Goal: Information Seeking & Learning: Learn about a topic

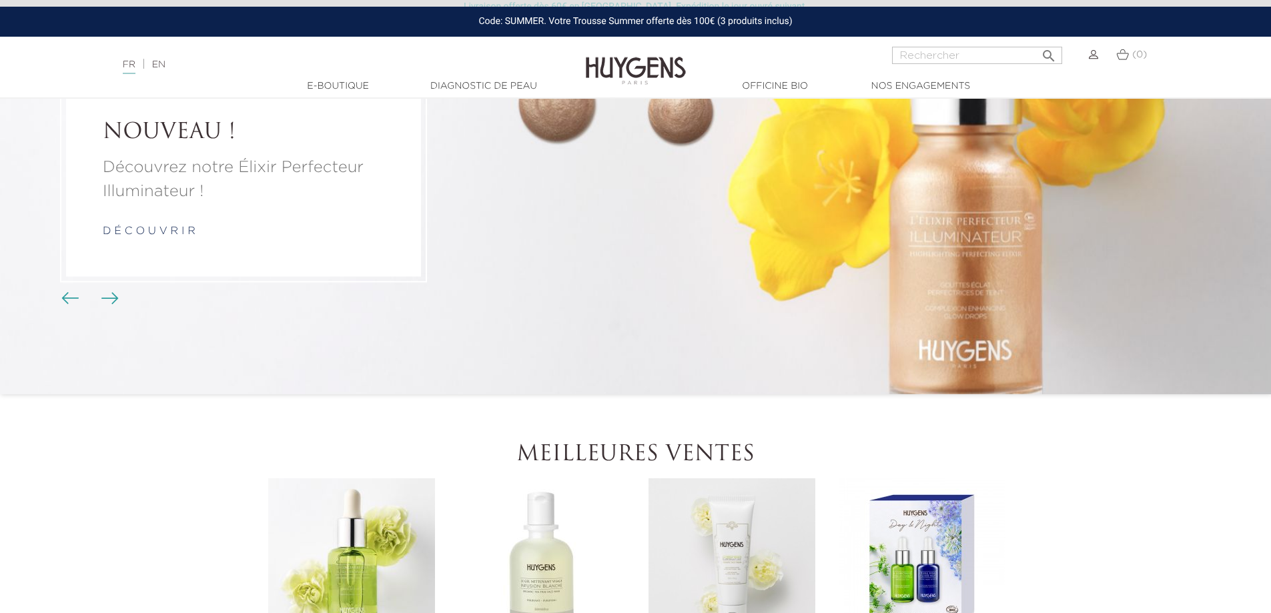
scroll to position [200, 0]
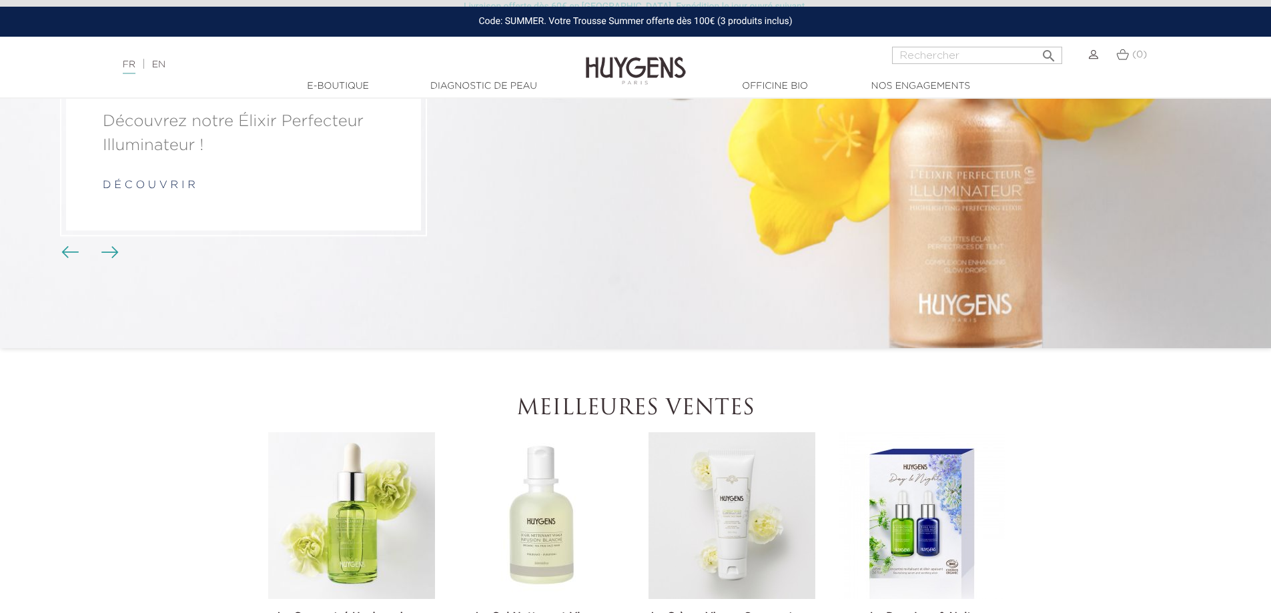
click at [143, 186] on link "d é c o u v r i r" at bounding box center [149, 185] width 93 height 11
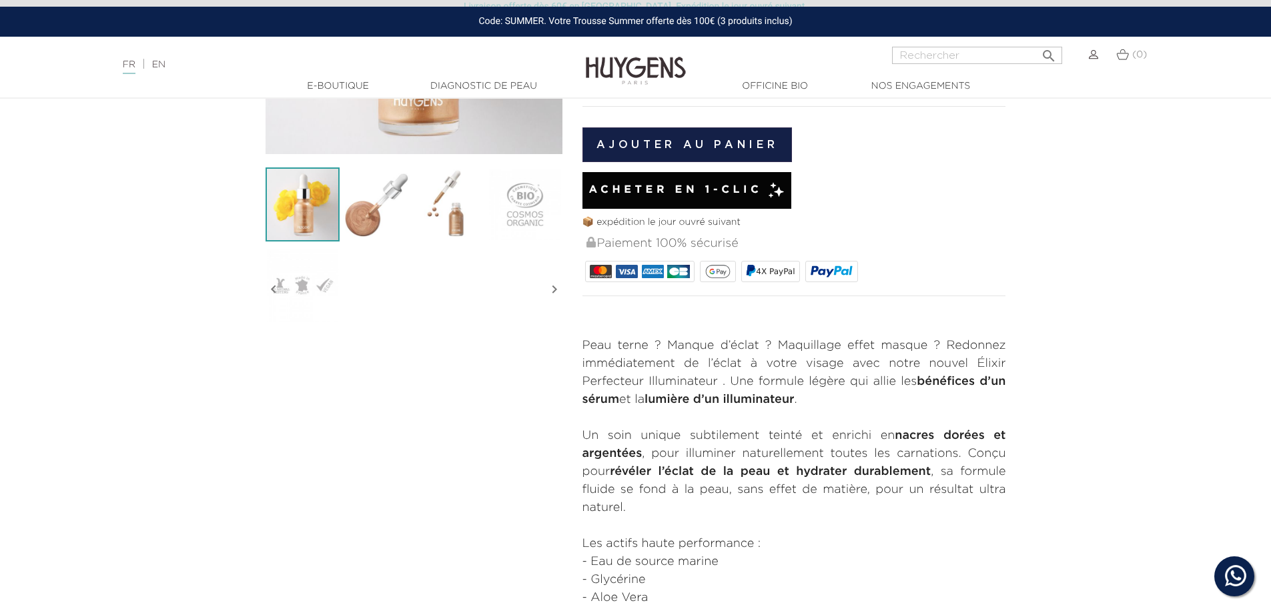
scroll to position [333, 0]
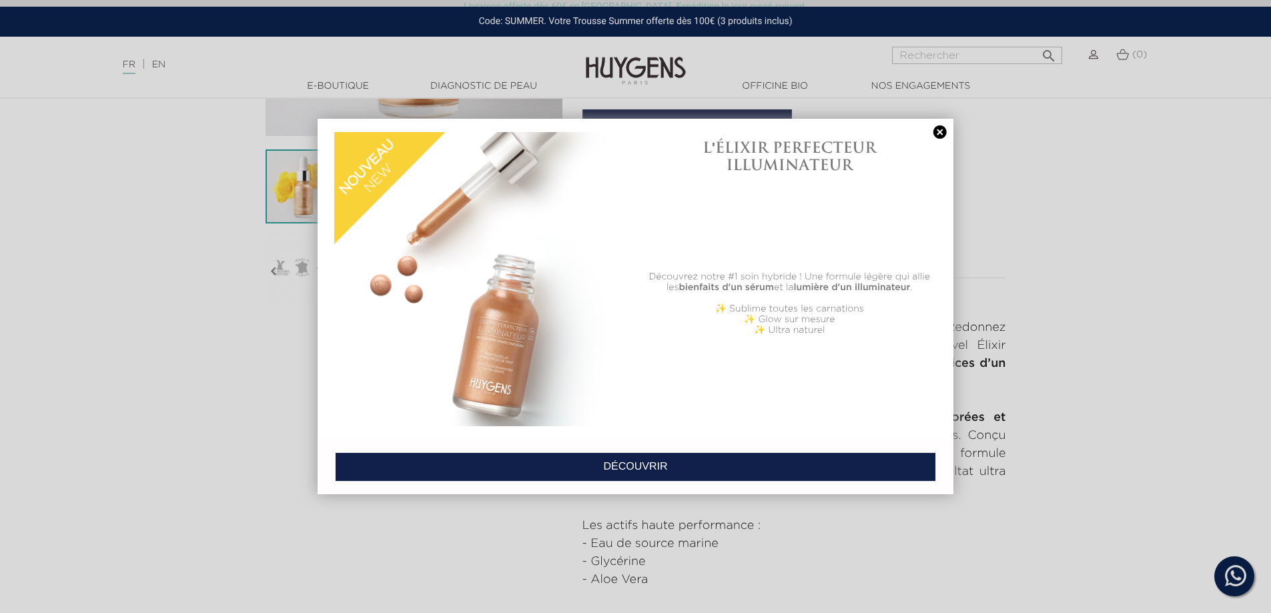
click at [936, 134] on link at bounding box center [939, 132] width 19 height 14
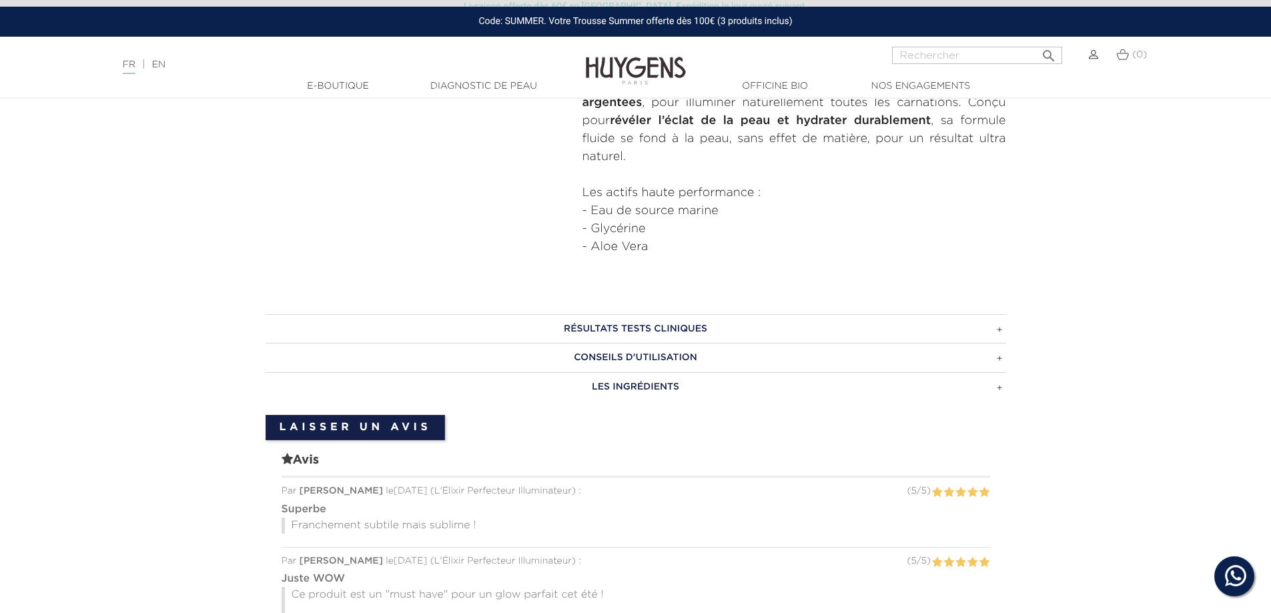
scroll to position [667, 0]
click at [470, 358] on h3 "CONSEILS D'UTILISATION" at bounding box center [635, 356] width 740 height 29
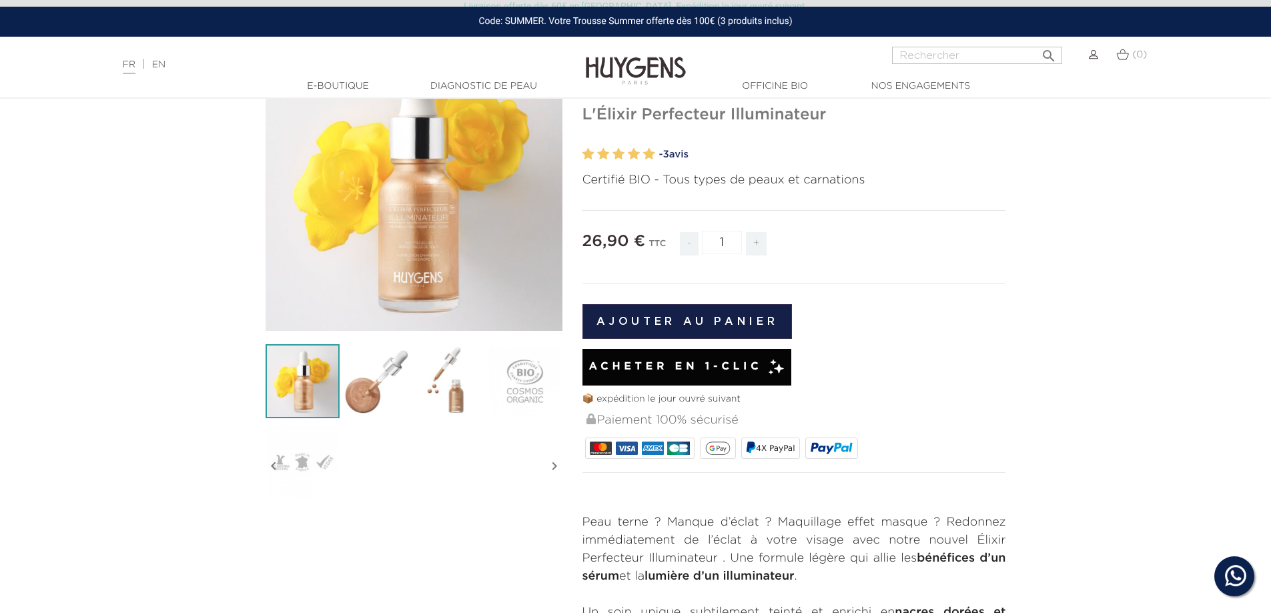
scroll to position [0, 0]
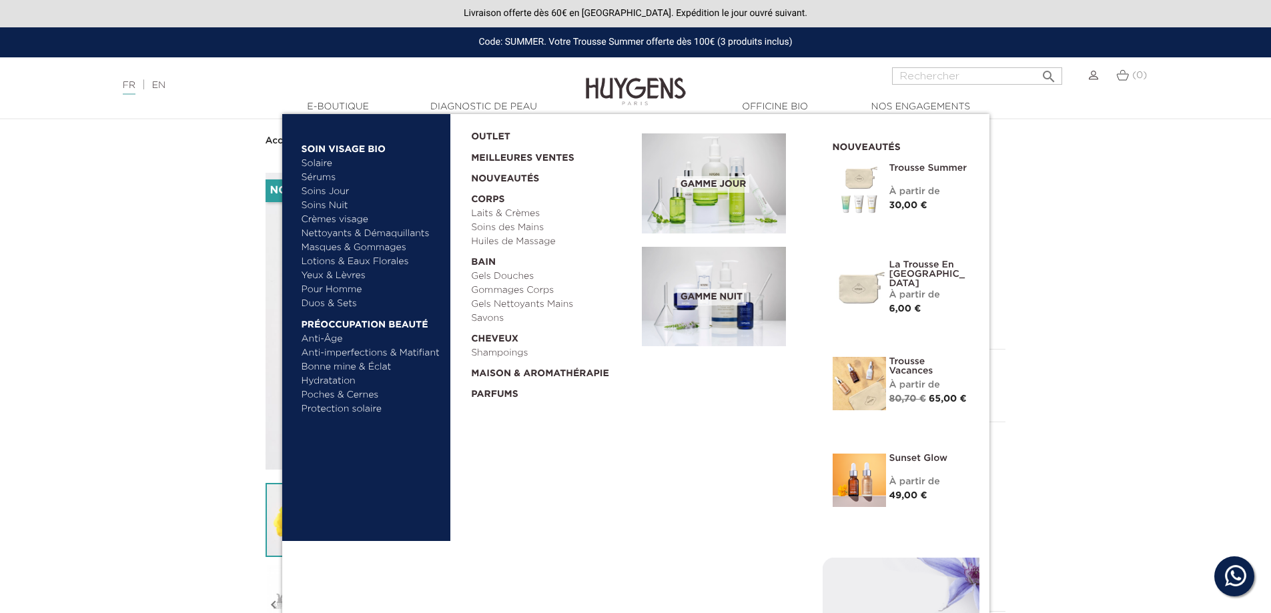
click at [324, 175] on link "Sérums" at bounding box center [370, 178] width 139 height 14
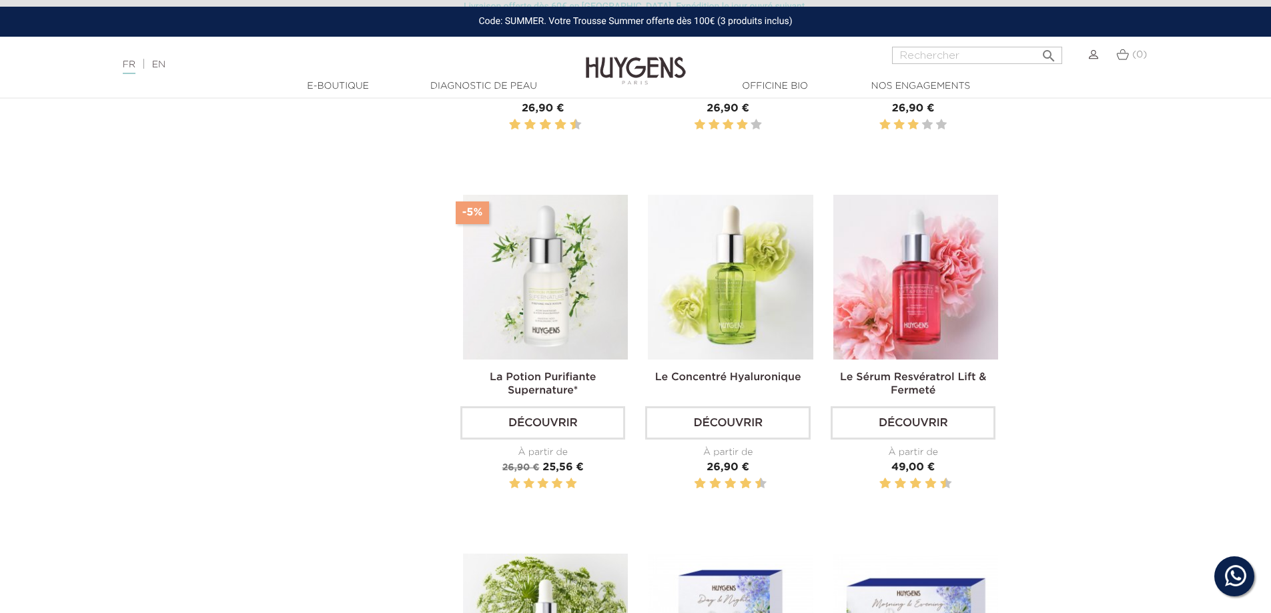
scroll to position [600, 0]
